Goal: Check status

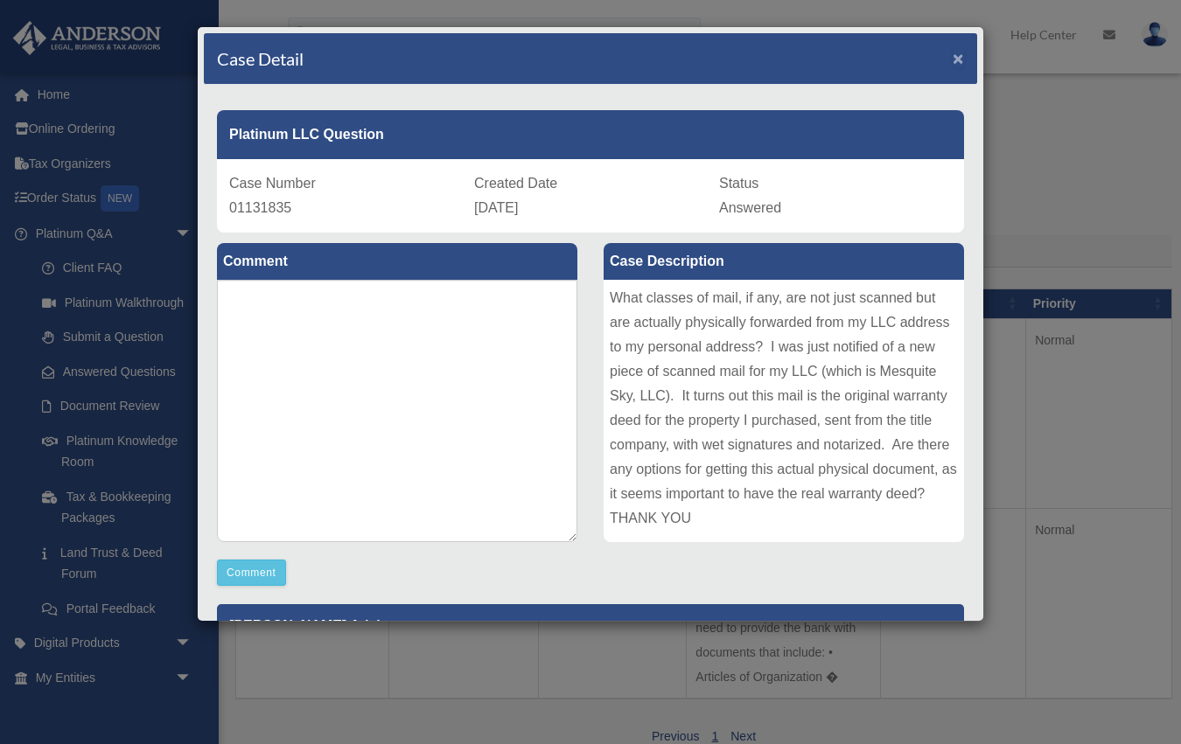
click at [962, 54] on span "×" at bounding box center [958, 58] width 11 height 20
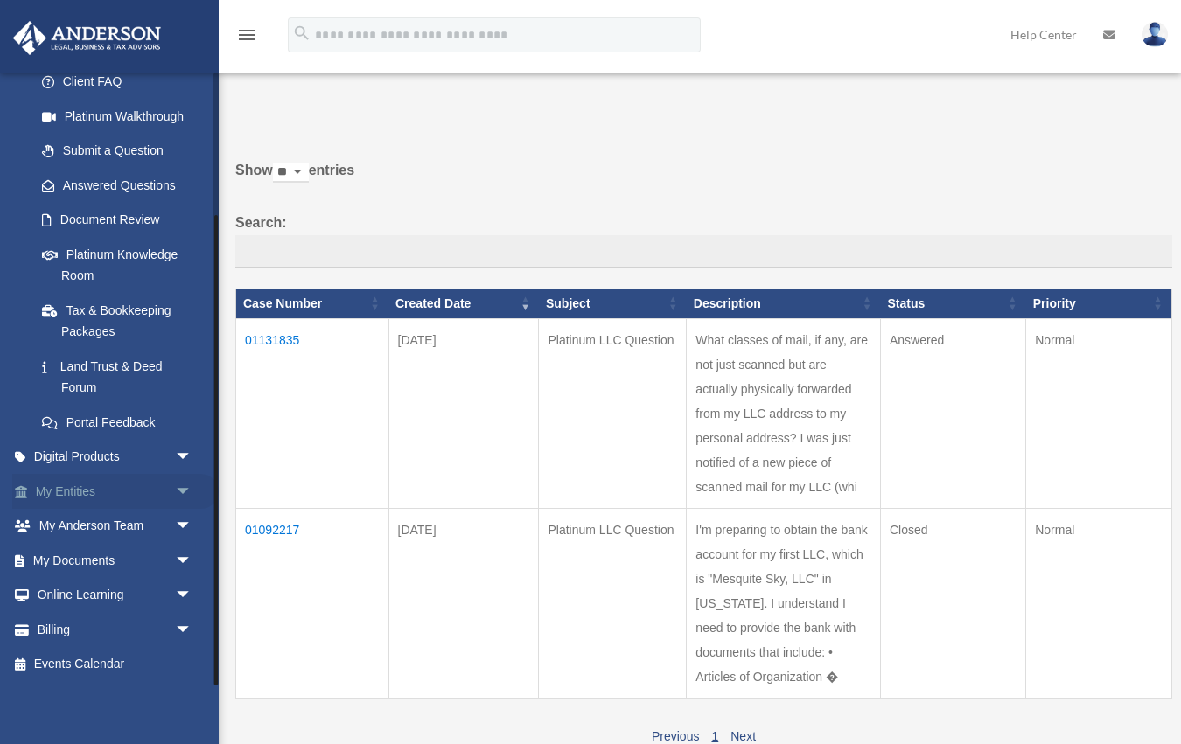
click at [184, 489] on span "arrow_drop_down" at bounding box center [192, 492] width 35 height 36
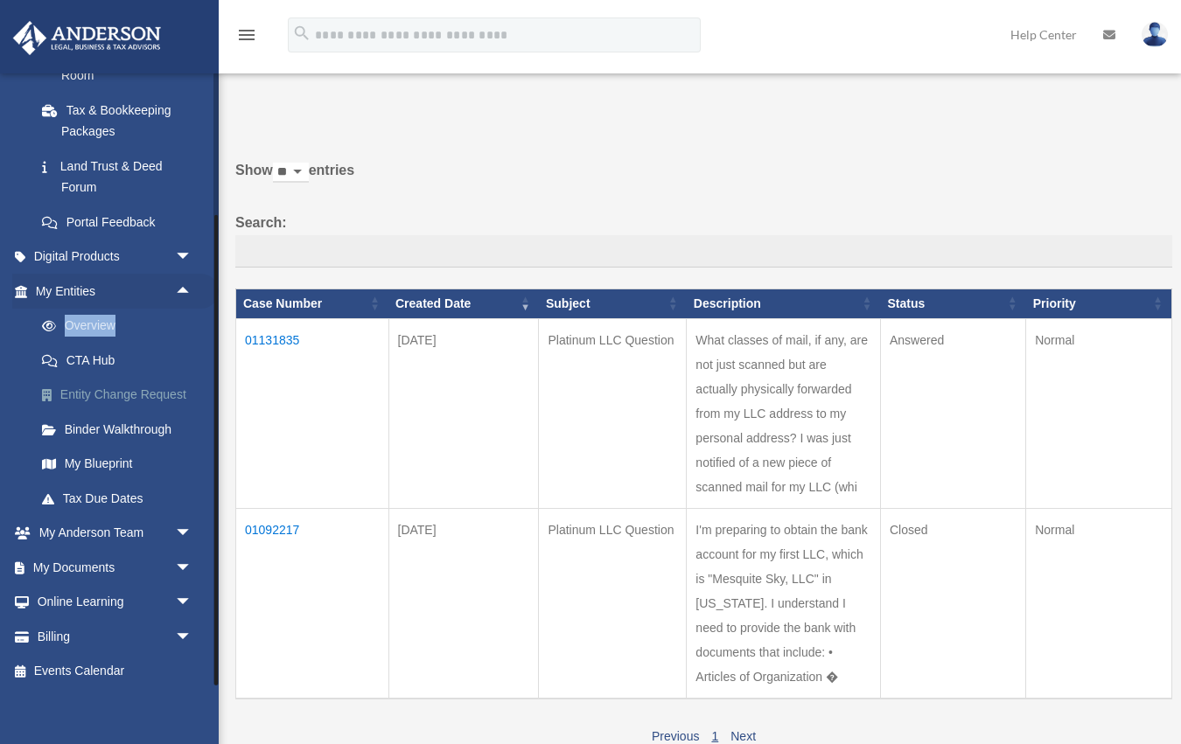
scroll to position [394, 0]
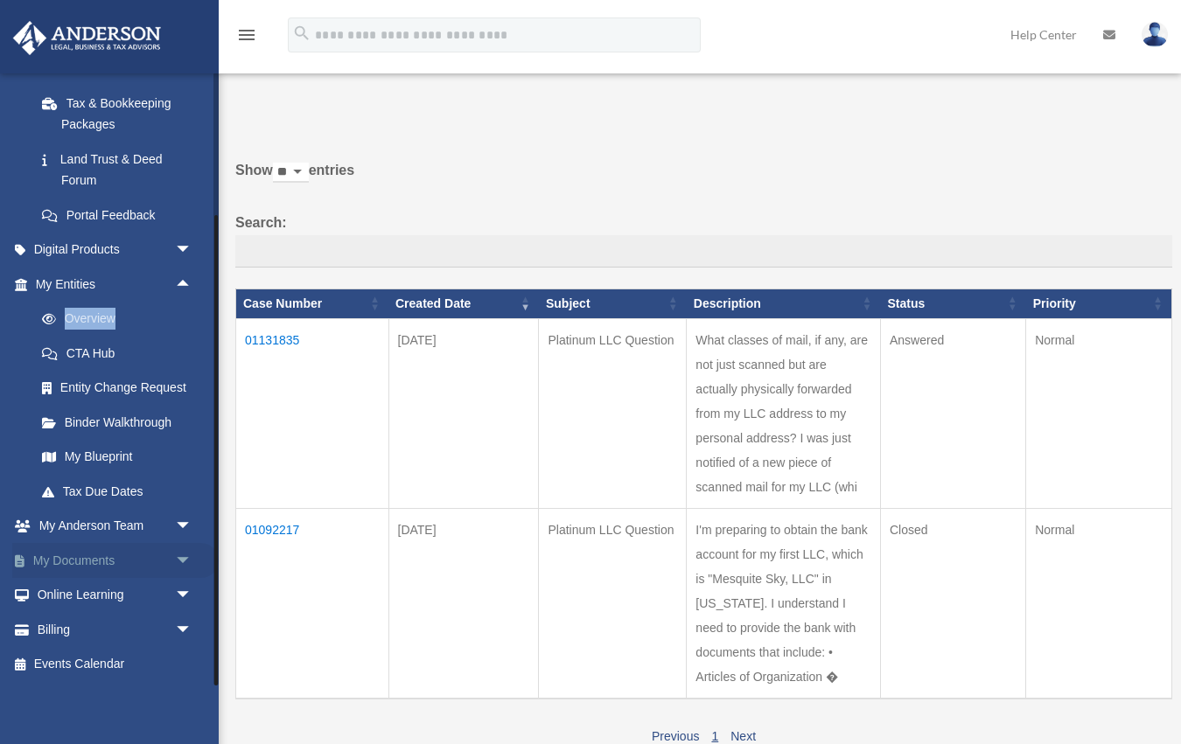
click at [185, 555] on span "arrow_drop_down" at bounding box center [192, 561] width 35 height 36
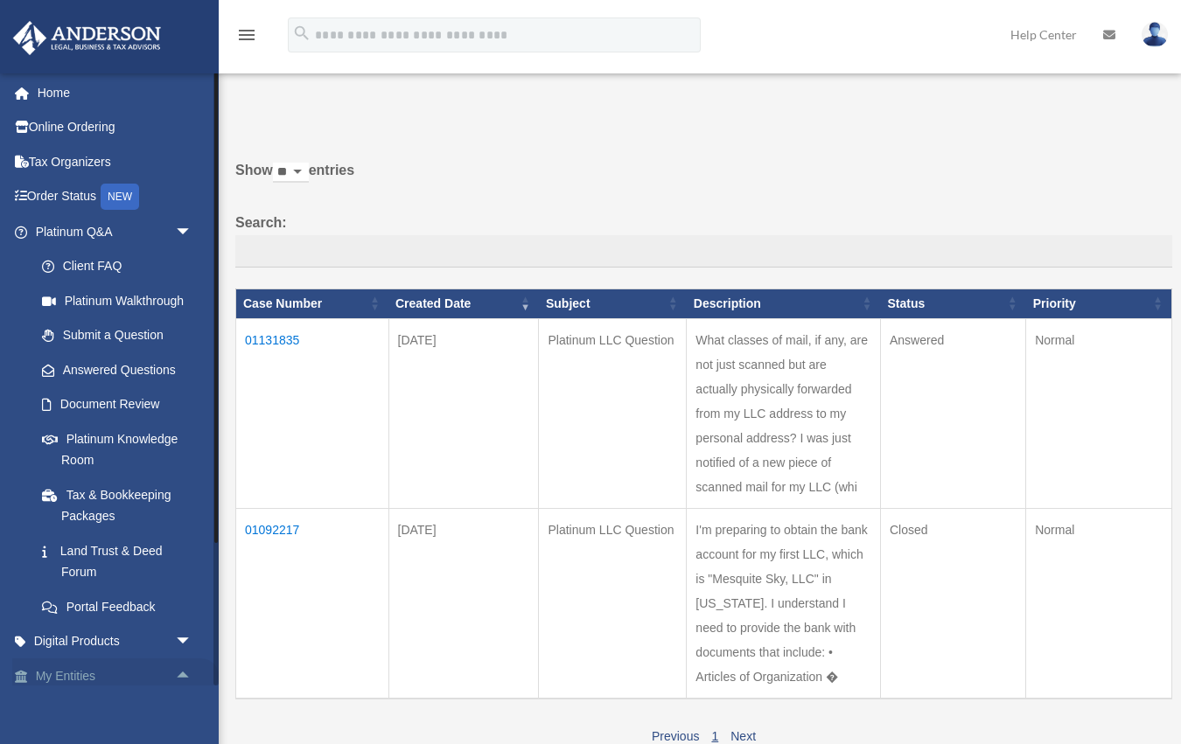
scroll to position [0, 0]
click at [674, 176] on label "Show ** ** ** *** entries" at bounding box center [703, 179] width 937 height 42
click at [309, 176] on select "** ** ** ***" at bounding box center [291, 173] width 36 height 20
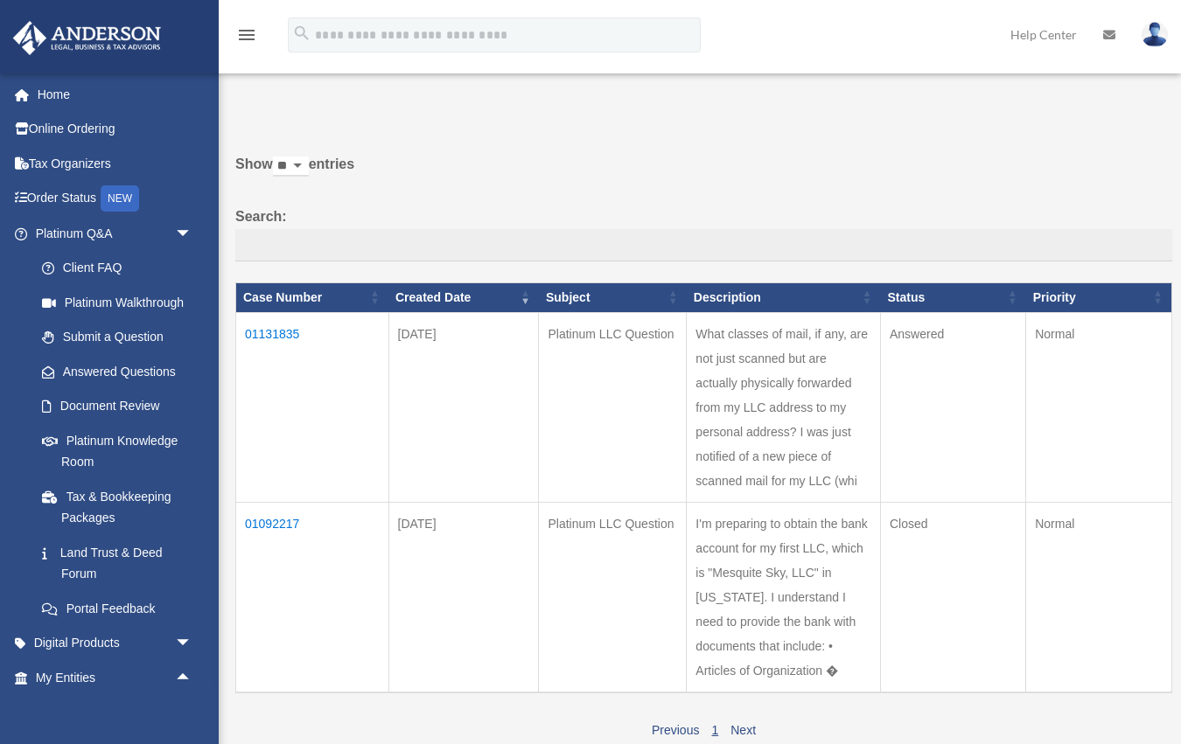
scroll to position [4, 0]
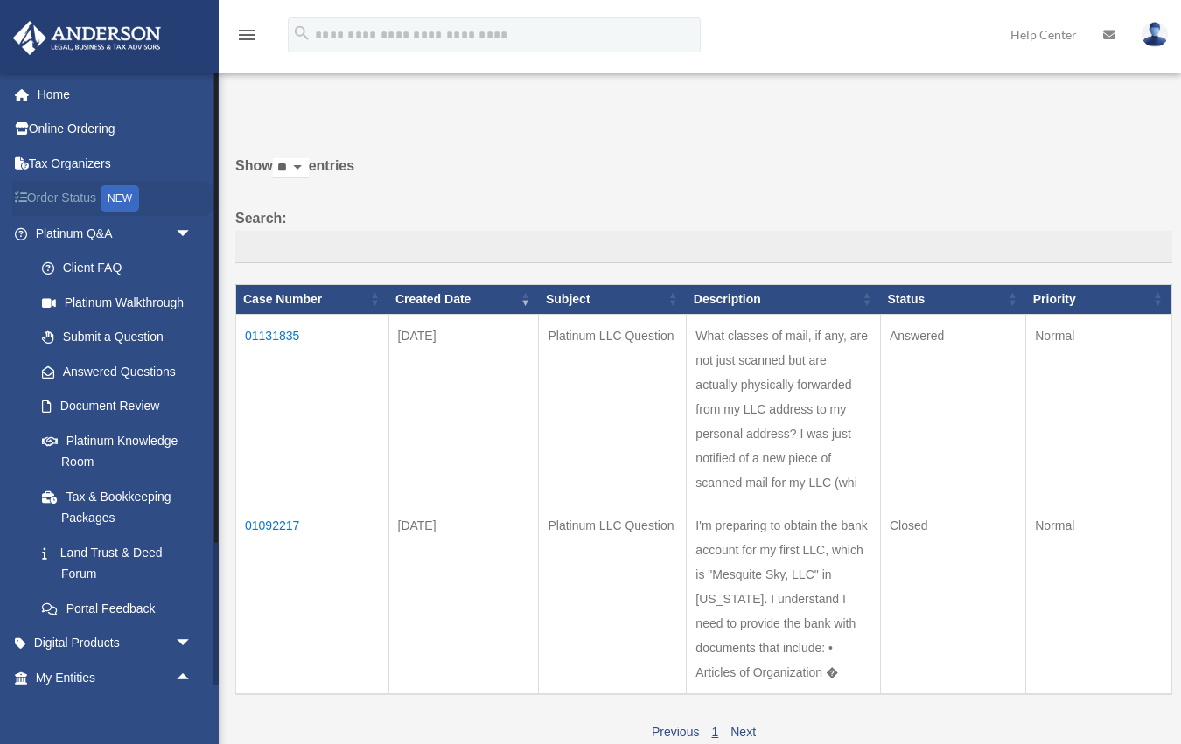
click at [78, 198] on link "Order Status NEW" at bounding box center [115, 199] width 206 height 36
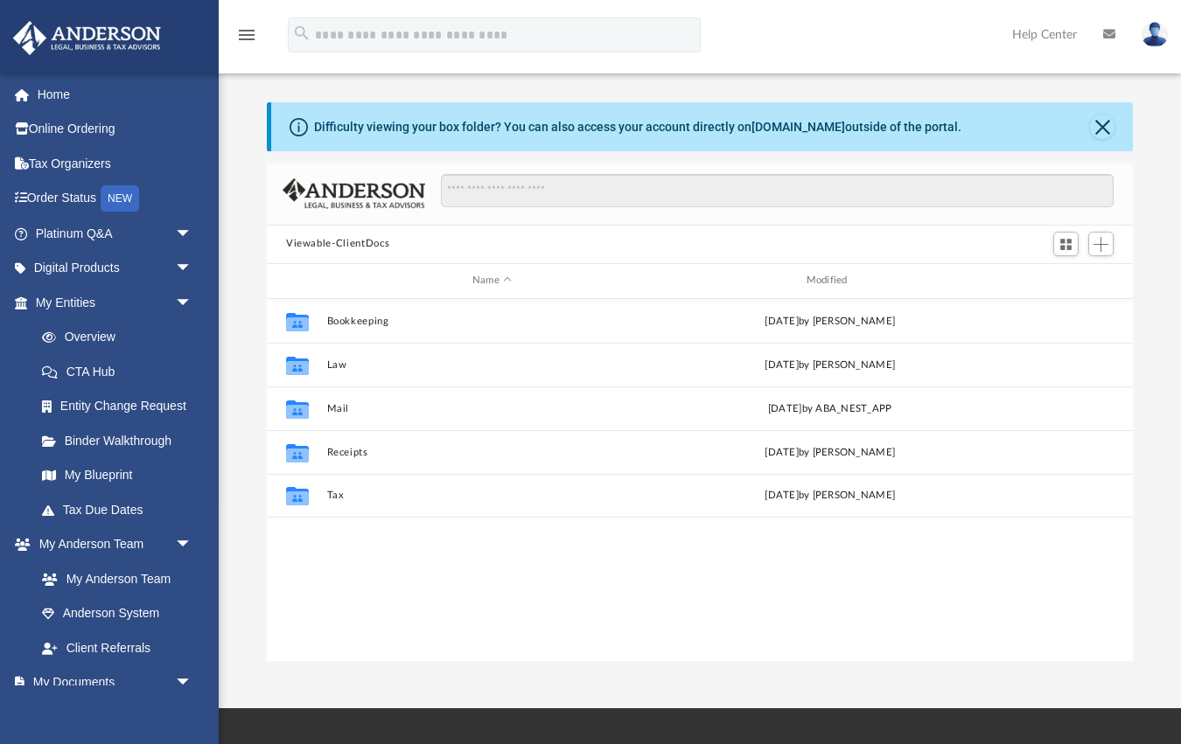
scroll to position [397, 866]
click at [1107, 125] on button "Close" at bounding box center [1102, 127] width 24 height 24
